Goal: Task Accomplishment & Management: Manage account settings

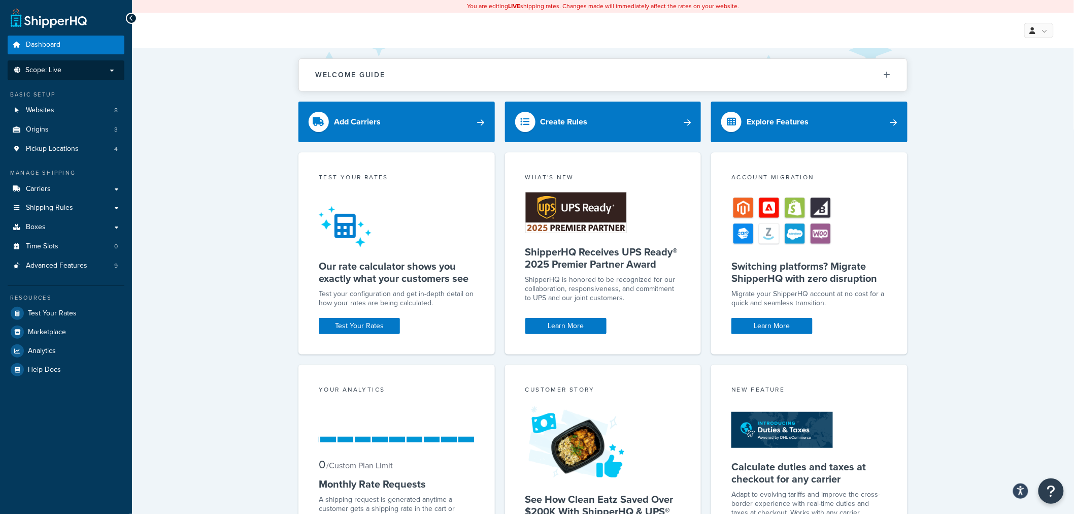
click at [65, 76] on li "Scope: Live" at bounding box center [66, 70] width 117 height 20
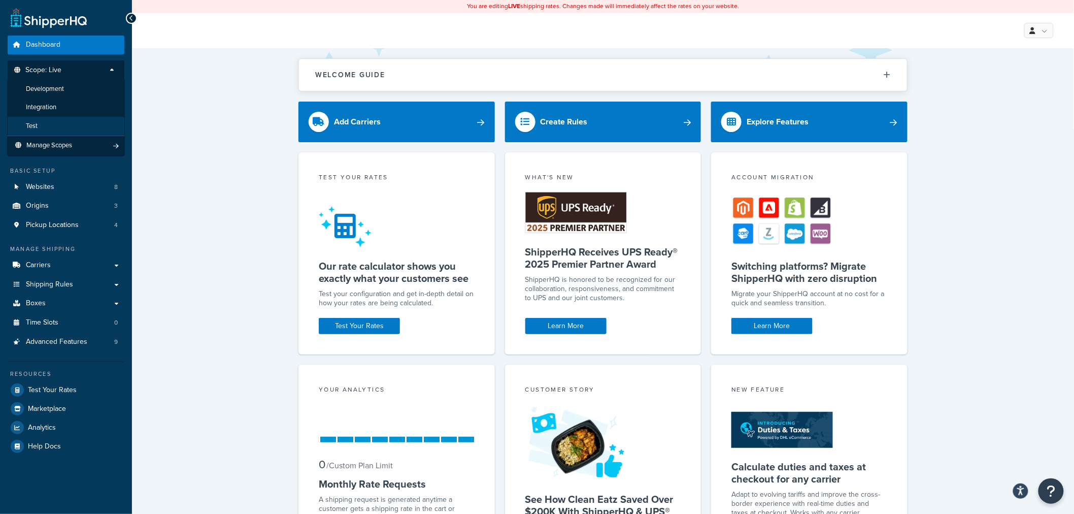
click at [46, 123] on li "Test" at bounding box center [66, 126] width 118 height 19
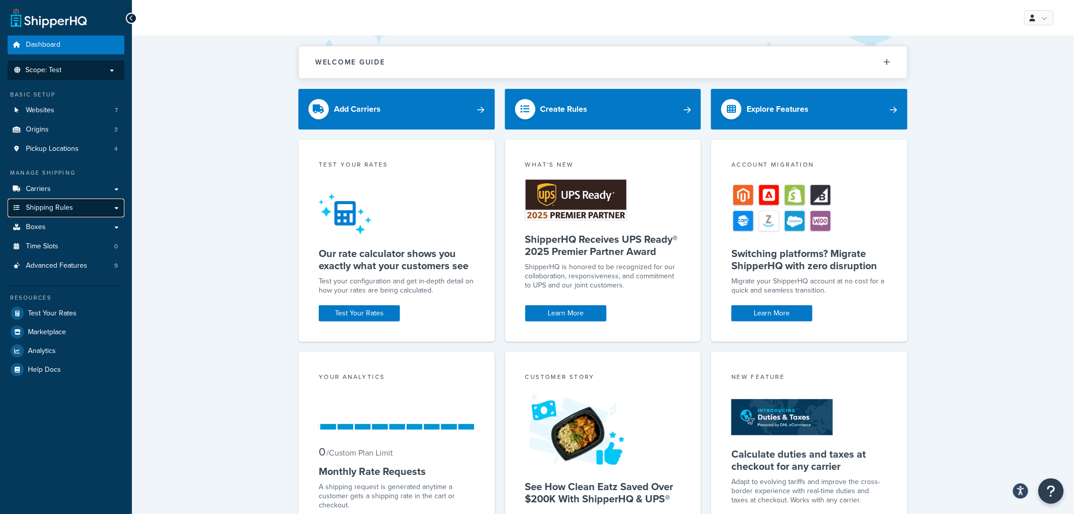
click at [63, 207] on span "Shipping Rules" at bounding box center [49, 208] width 47 height 9
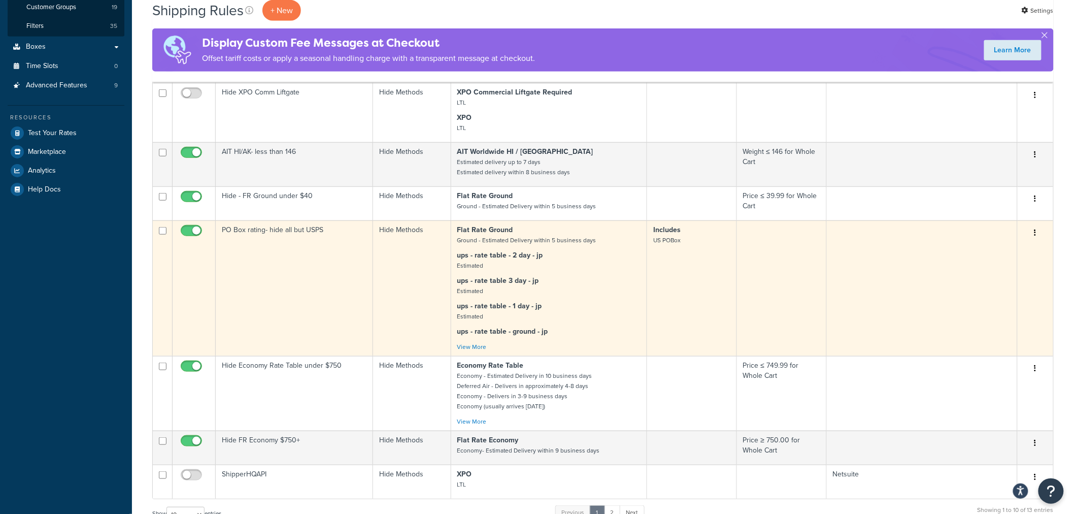
scroll to position [282, 0]
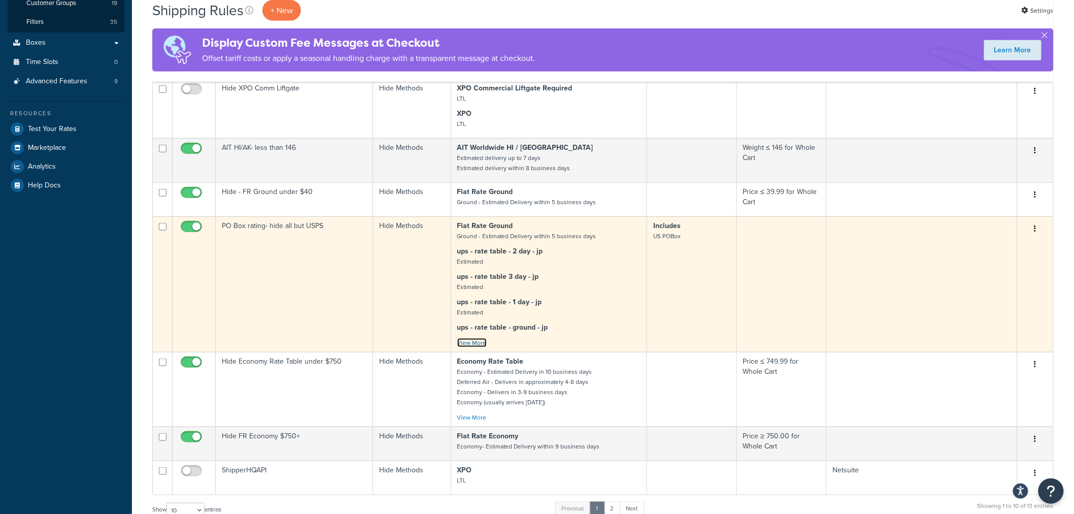
click at [473, 342] on link "View More" at bounding box center [471, 342] width 29 height 9
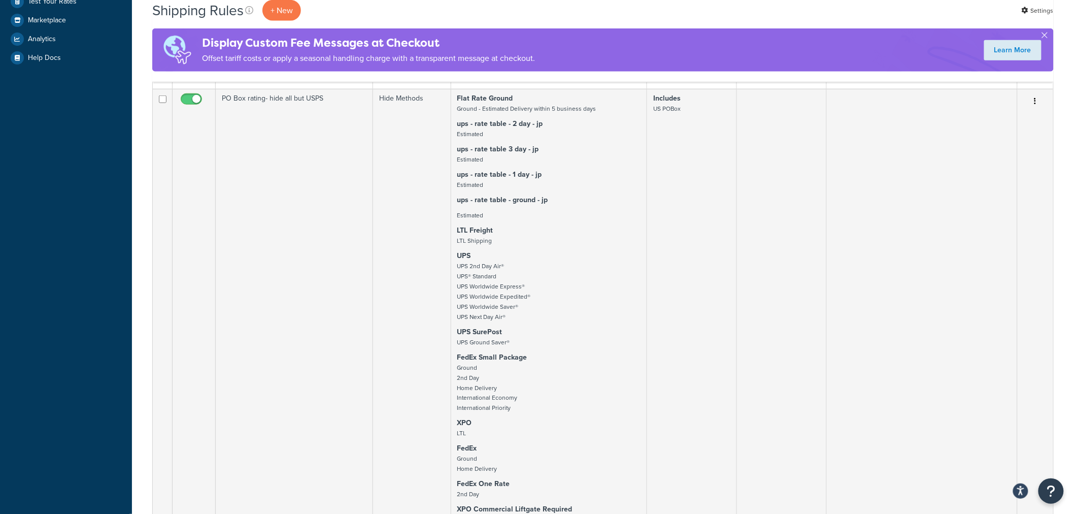
scroll to position [451, 0]
